Goal: Task Accomplishment & Management: Use online tool/utility

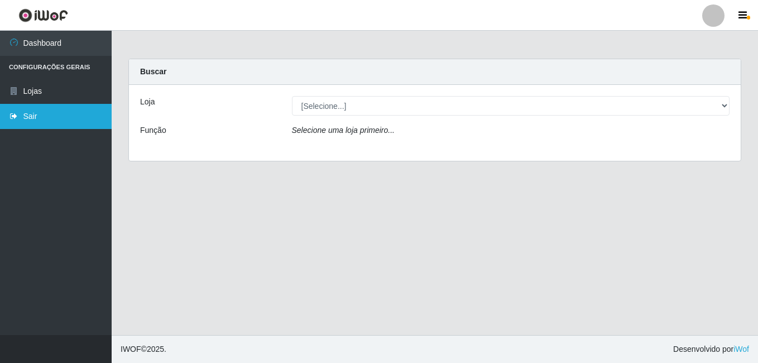
click at [61, 122] on link "Sair" at bounding box center [56, 116] width 112 height 25
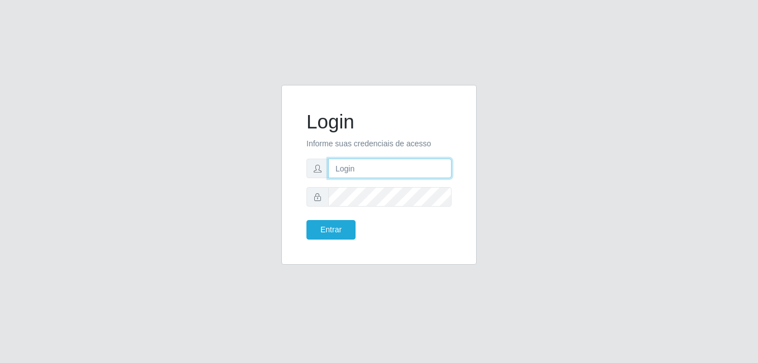
type input "[PERSON_NAME]"
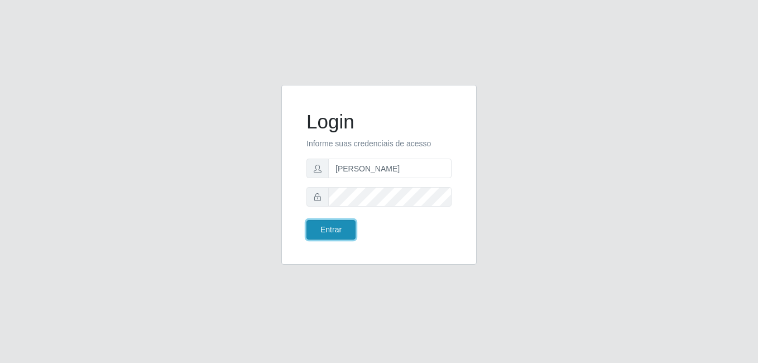
click at [320, 229] on button "Entrar" at bounding box center [330, 230] width 49 height 20
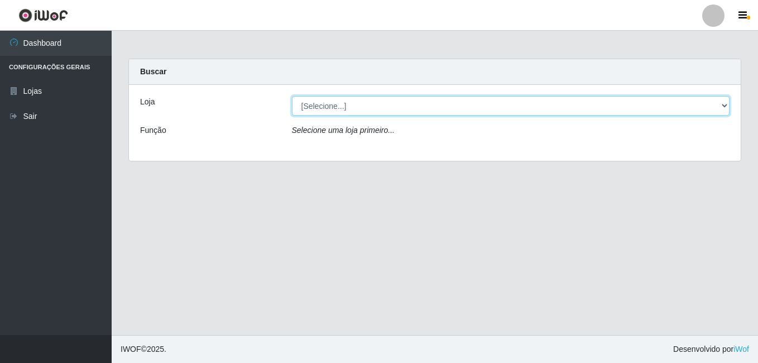
click at [422, 109] on select "[Selecione...] [PERSON_NAME]" at bounding box center [511, 106] width 438 height 20
select select "230"
click at [292, 96] on select "[Selecione...] [PERSON_NAME]" at bounding box center [511, 106] width 438 height 20
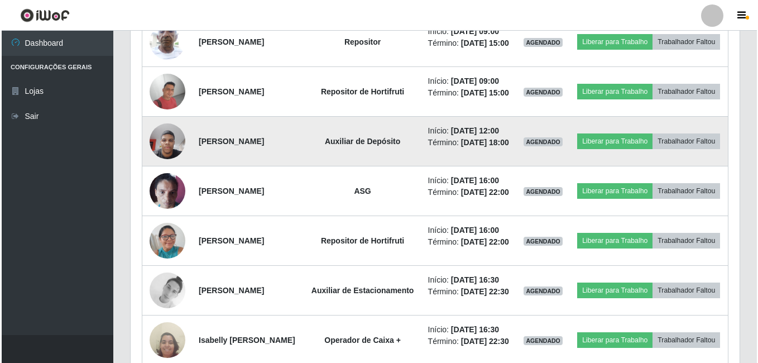
scroll to position [614, 0]
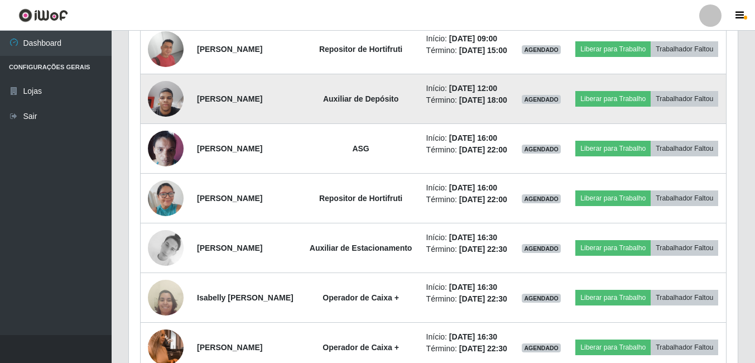
click at [171, 122] on img at bounding box center [166, 98] width 36 height 47
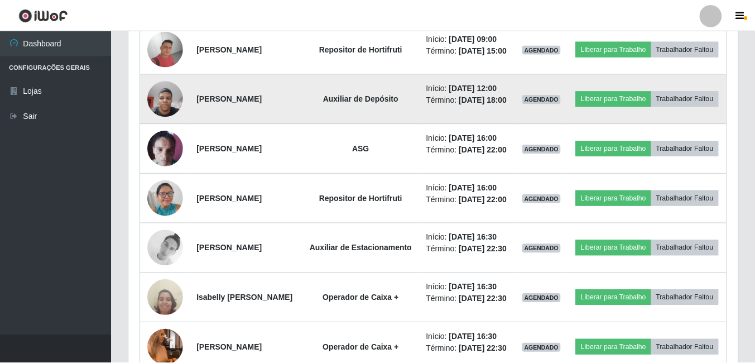
scroll to position [232, 604]
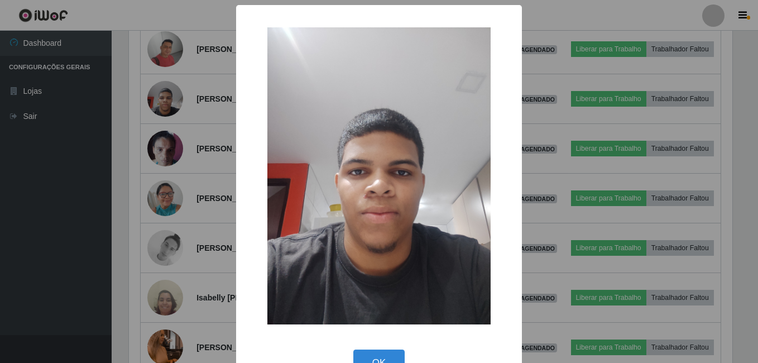
click at [130, 220] on div "× OK Cancel" at bounding box center [379, 181] width 758 height 363
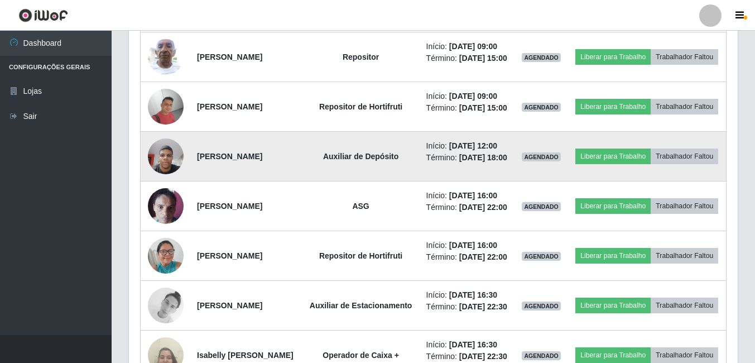
scroll to position [612, 0]
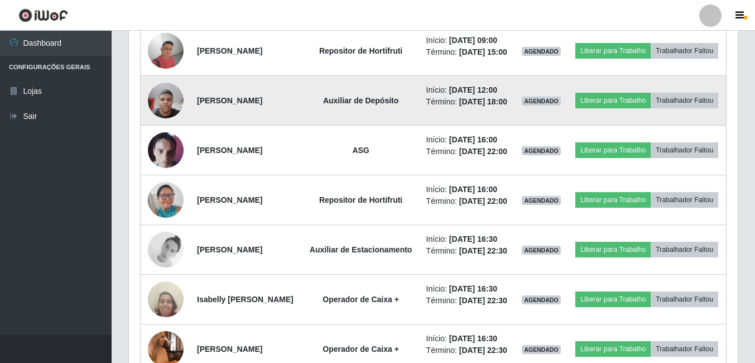
click at [168, 124] on img at bounding box center [166, 99] width 36 height 47
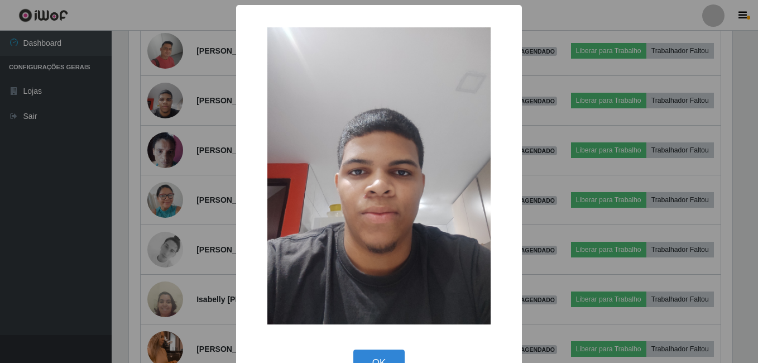
click at [143, 203] on div "× OK Cancel" at bounding box center [379, 181] width 758 height 363
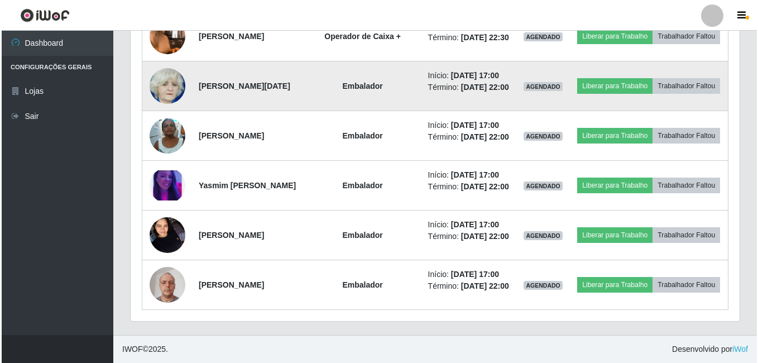
scroll to position [1227, 0]
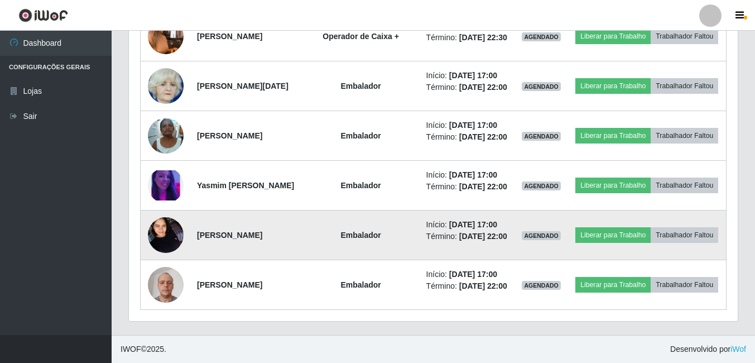
click at [160, 211] on img at bounding box center [166, 234] width 36 height 47
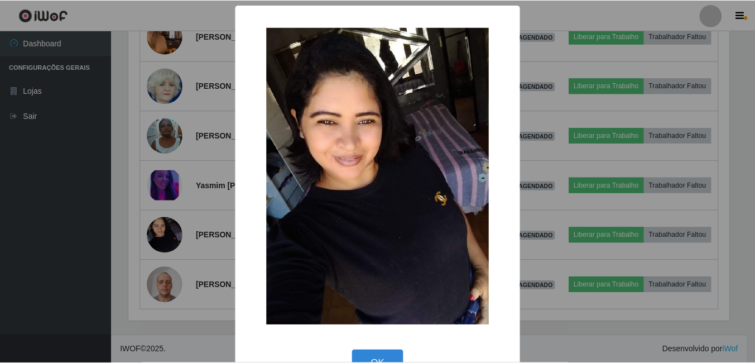
scroll to position [232, 604]
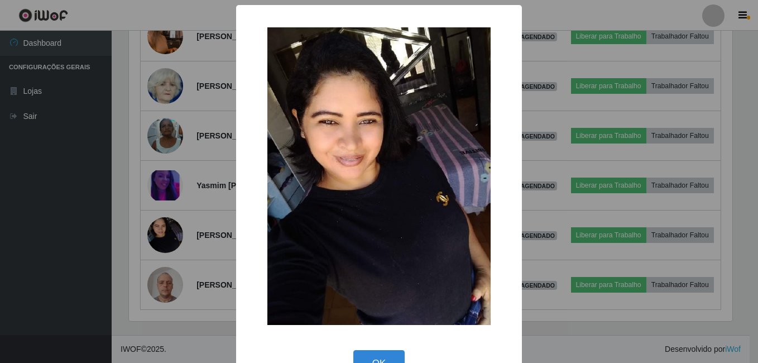
click at [121, 203] on div "× OK Cancel" at bounding box center [379, 181] width 758 height 363
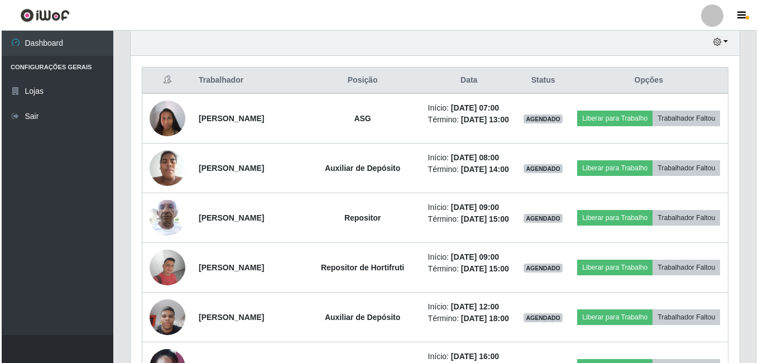
scroll to position [389, 0]
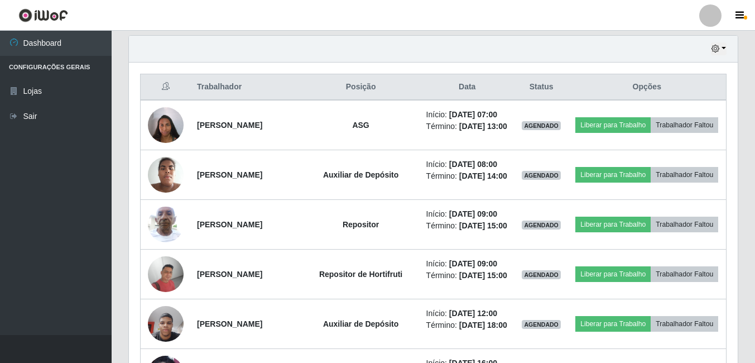
click at [364, 12] on header "Perfil Alterar Senha Sair" at bounding box center [377, 15] width 755 height 31
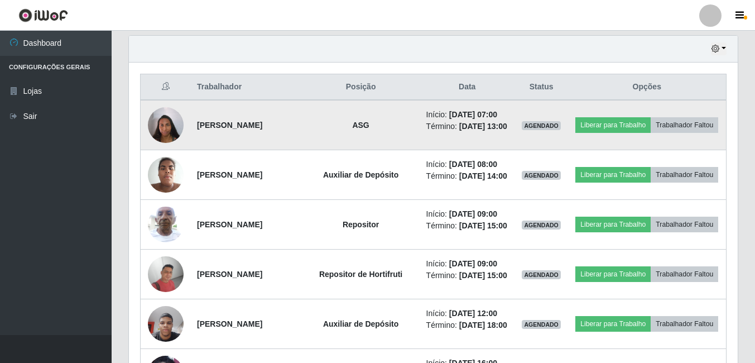
click at [382, 112] on td "ASG" at bounding box center [361, 125] width 117 height 50
click at [634, 121] on button "Liberar para Trabalho" at bounding box center [613, 125] width 75 height 16
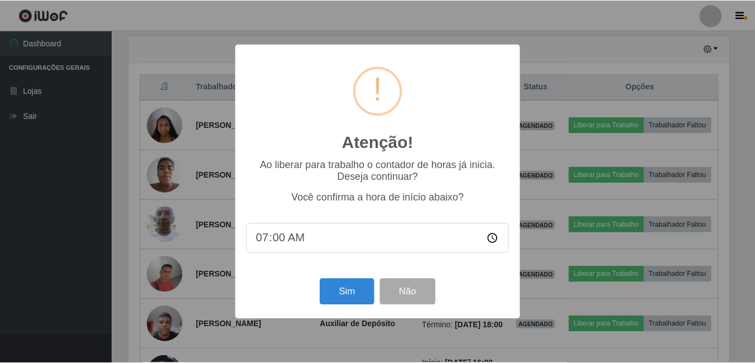
scroll to position [232, 604]
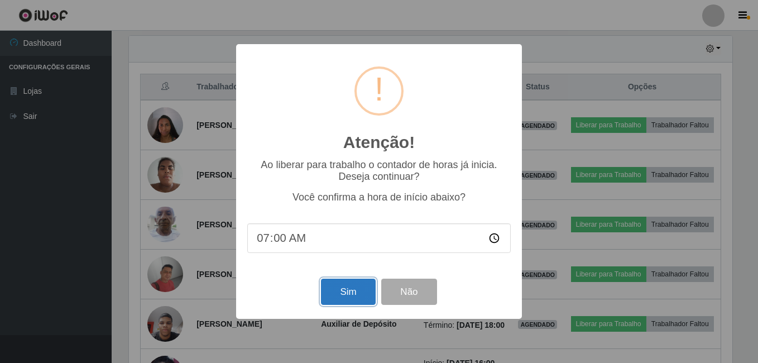
click at [362, 292] on button "Sim" at bounding box center [348, 292] width 54 height 26
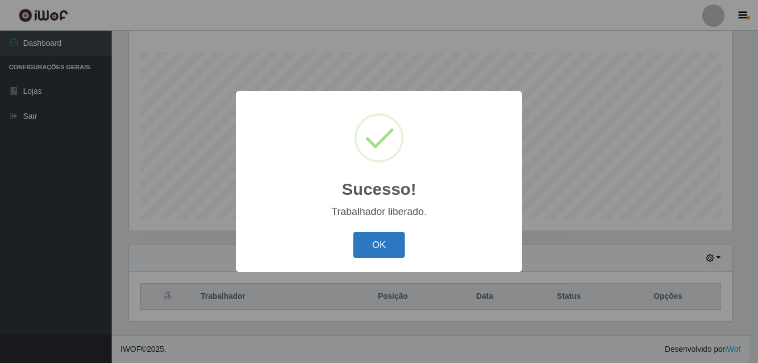
click at [374, 241] on button "OK" at bounding box center [379, 245] width 52 height 26
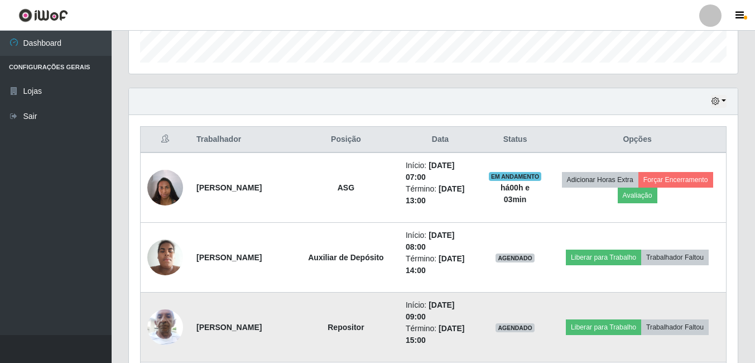
scroll to position [347, 0]
